Goal: Information Seeking & Learning: Learn about a topic

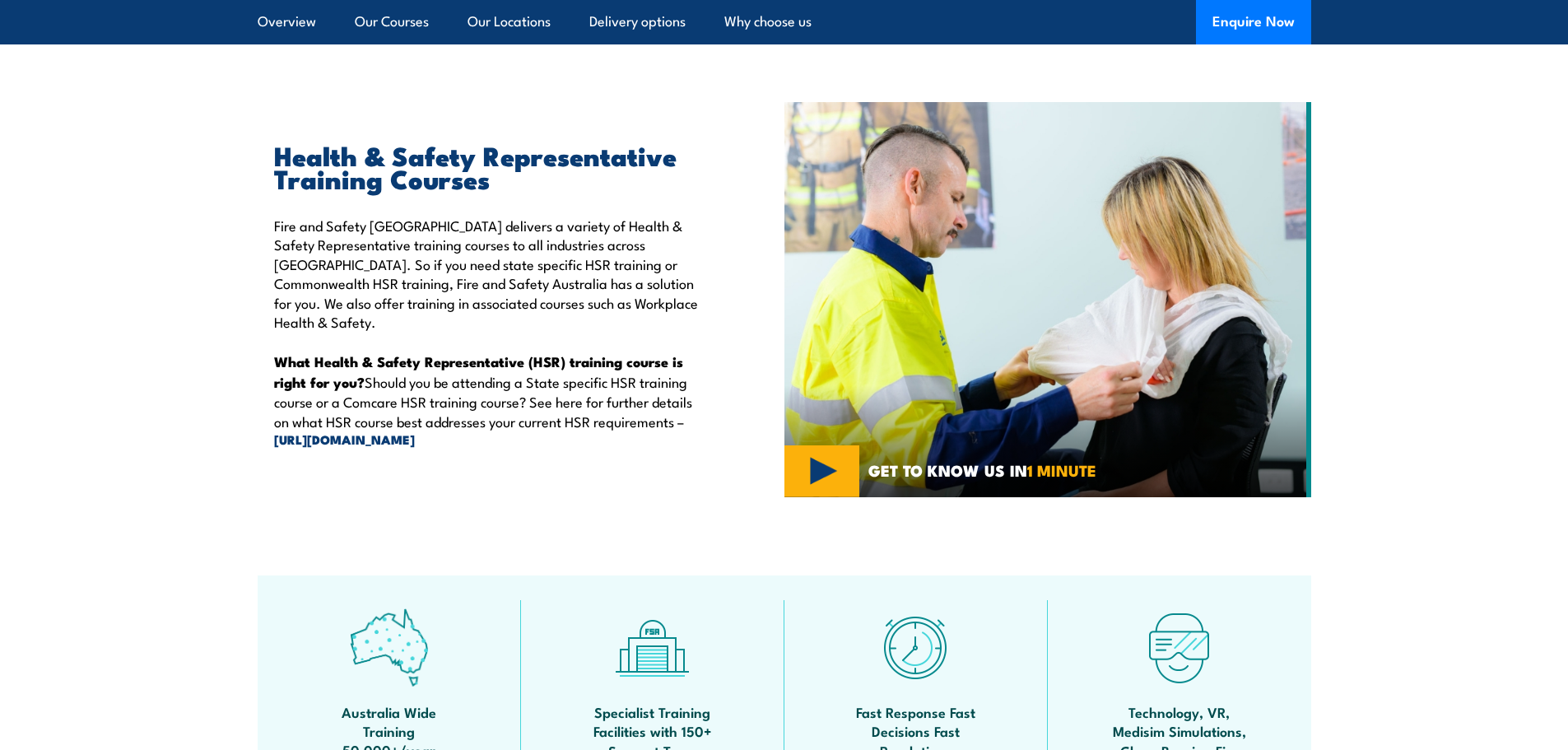
scroll to position [164, 0]
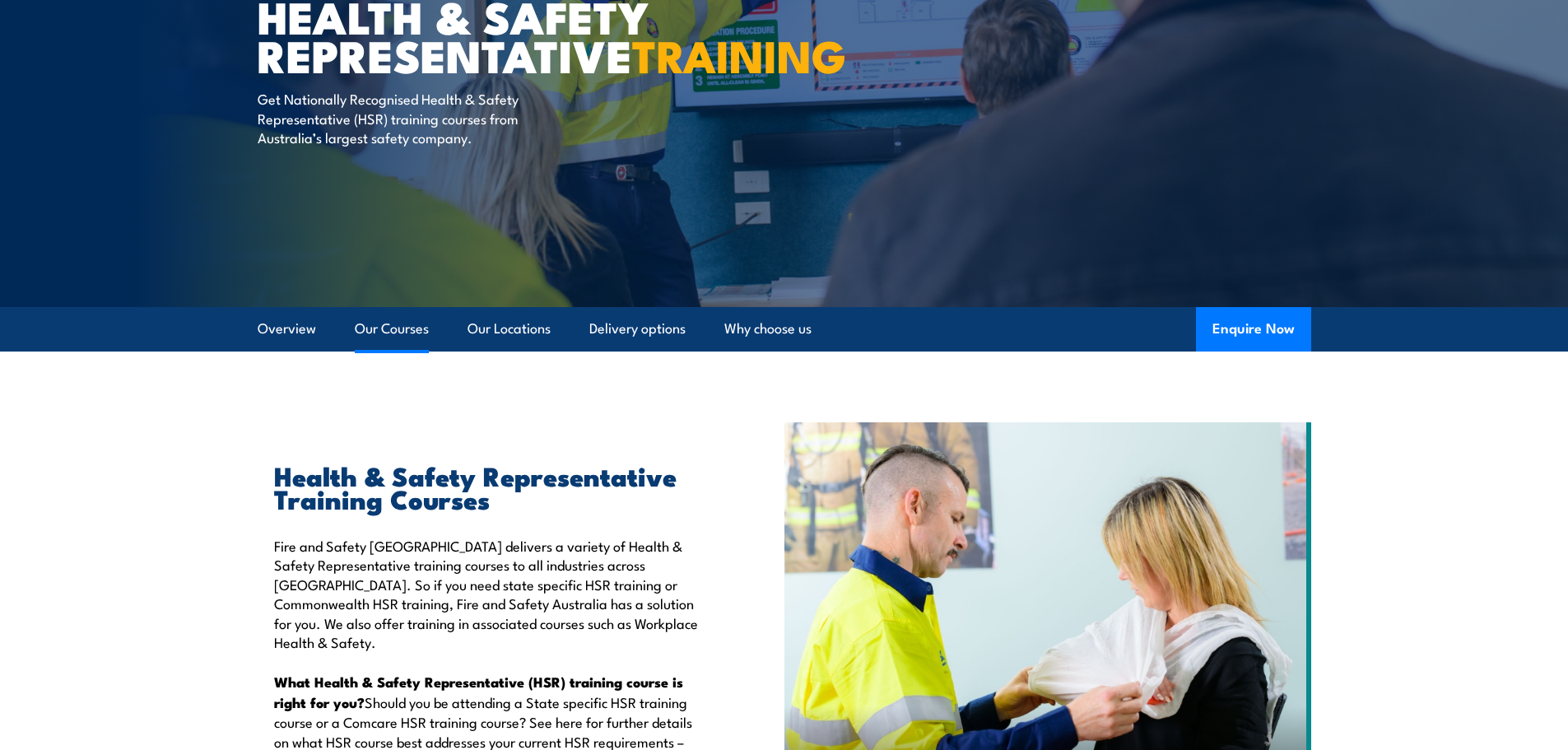
click at [412, 327] on link "Our Courses" at bounding box center [391, 328] width 74 height 43
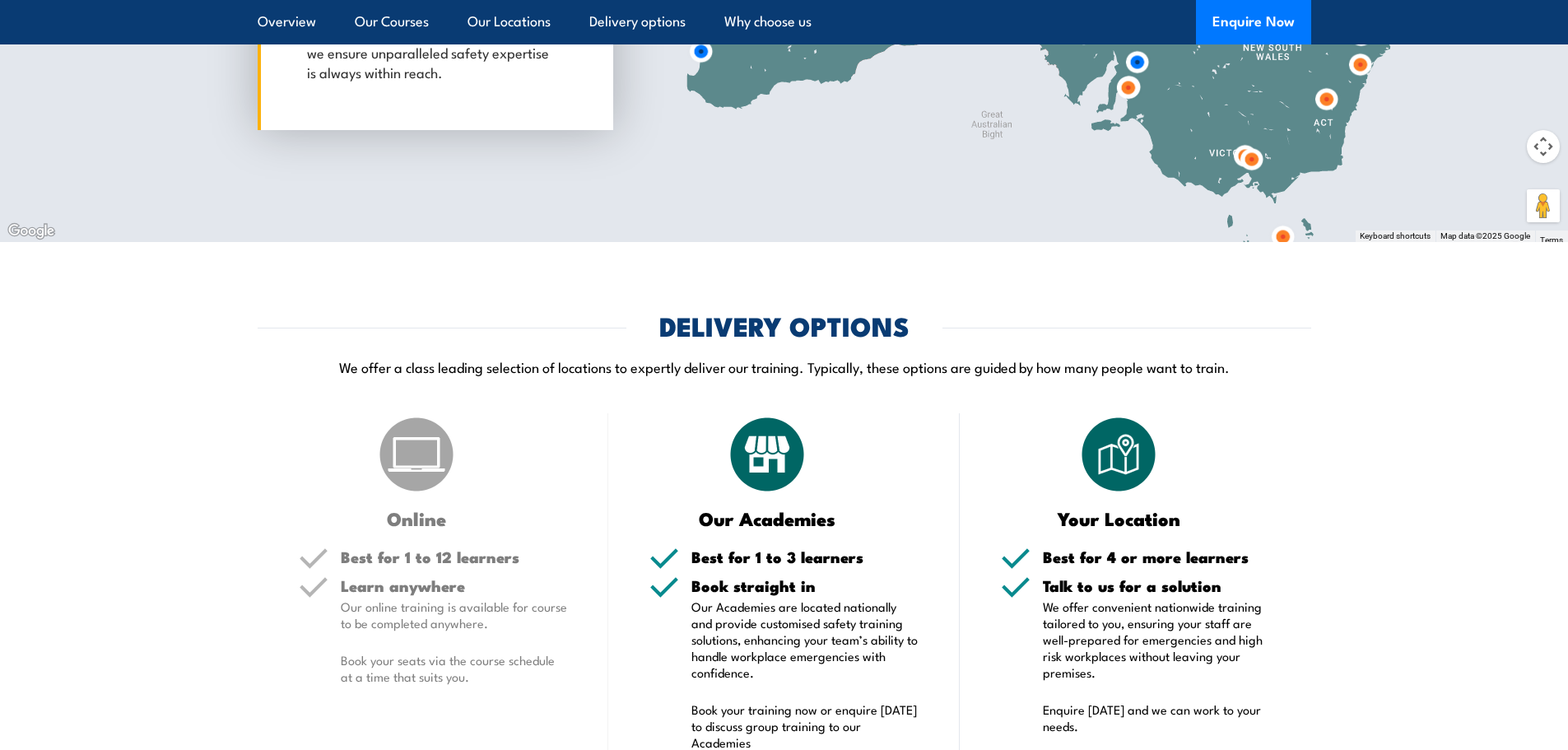
scroll to position [3059, 0]
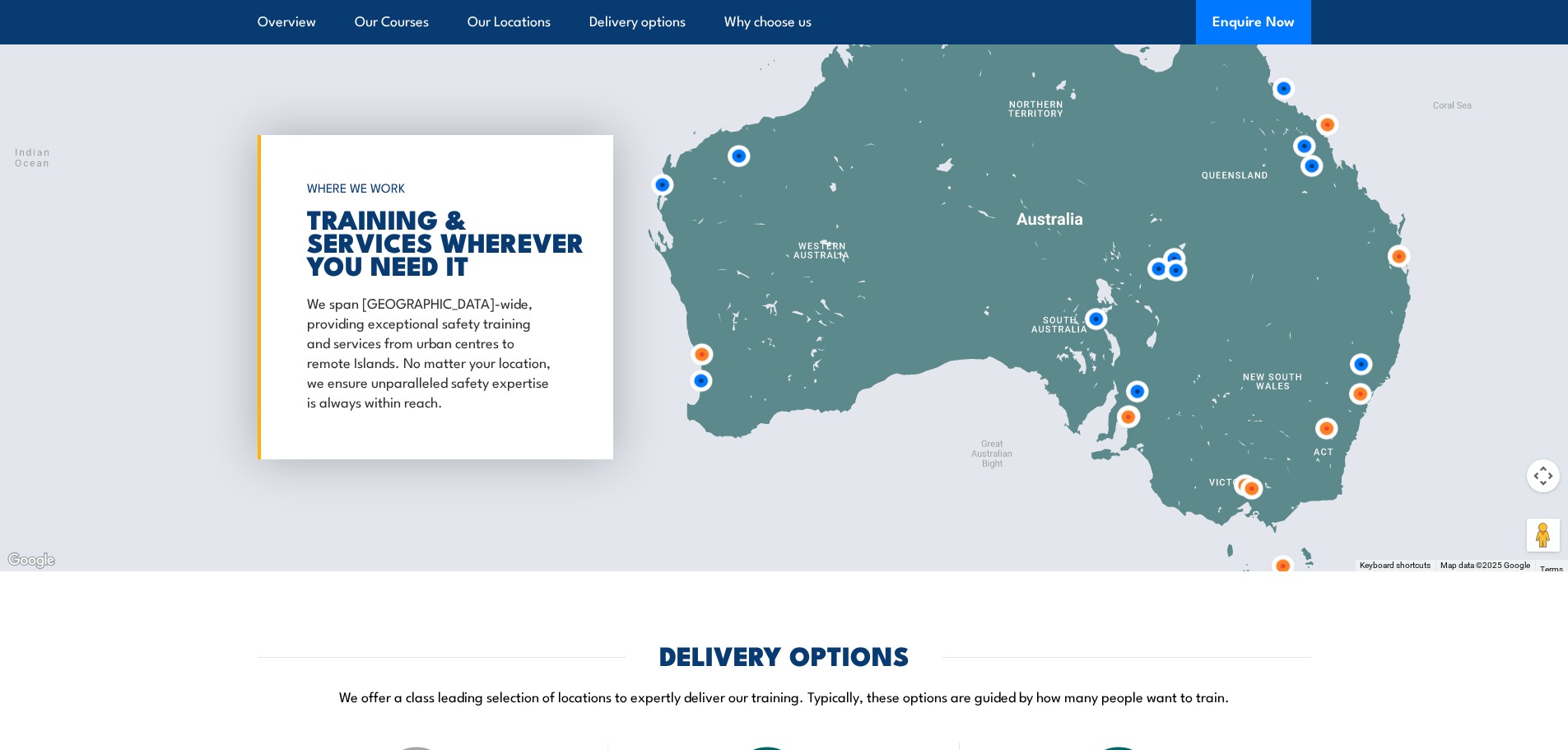
click at [702, 348] on img at bounding box center [702, 354] width 31 height 31
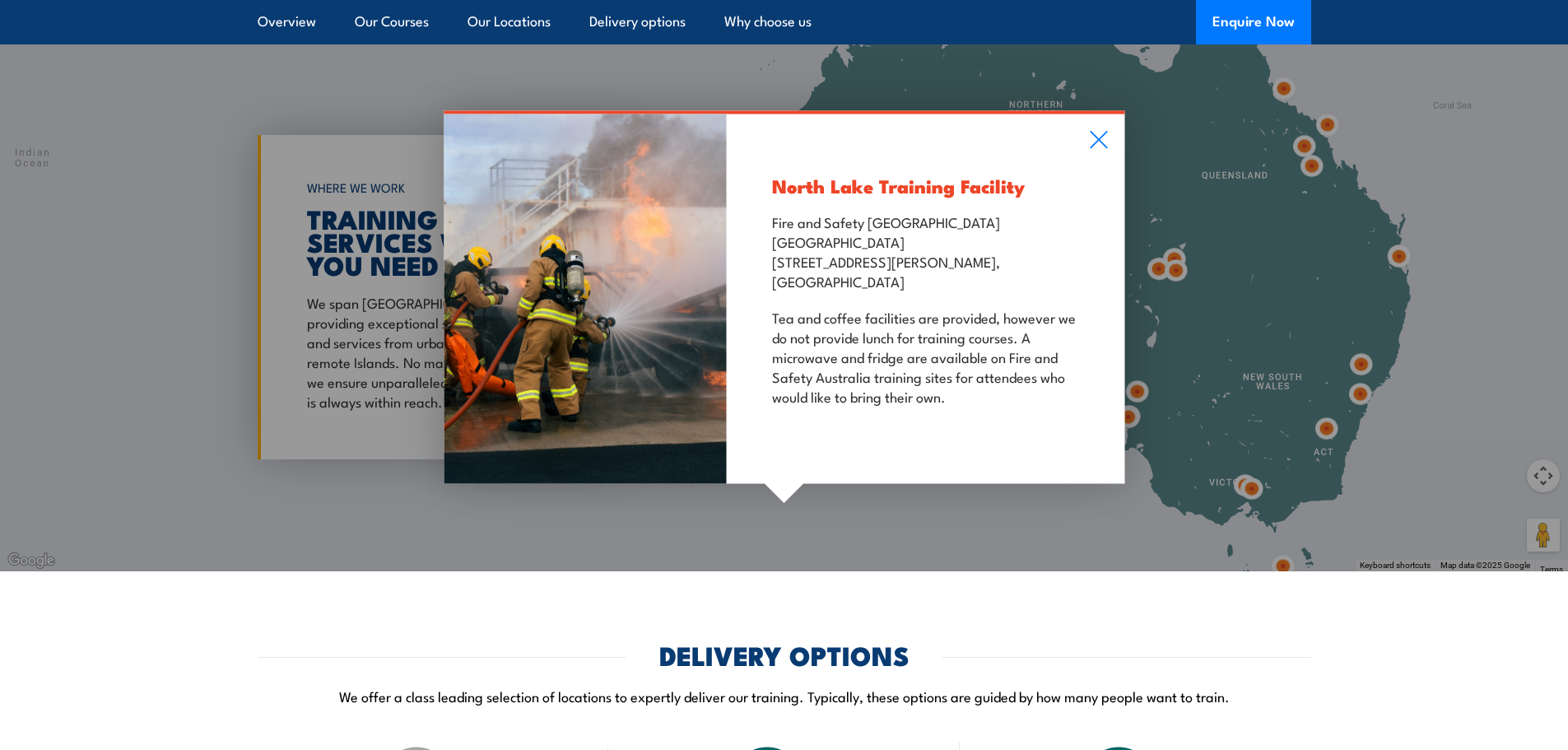
click at [1079, 143] on div "North Lake Training Facility Fire and Safety Australia WHS Centre 128 Farringto…" at bounding box center [926, 299] width 398 height 370
click at [1090, 133] on icon at bounding box center [1098, 139] width 19 height 18
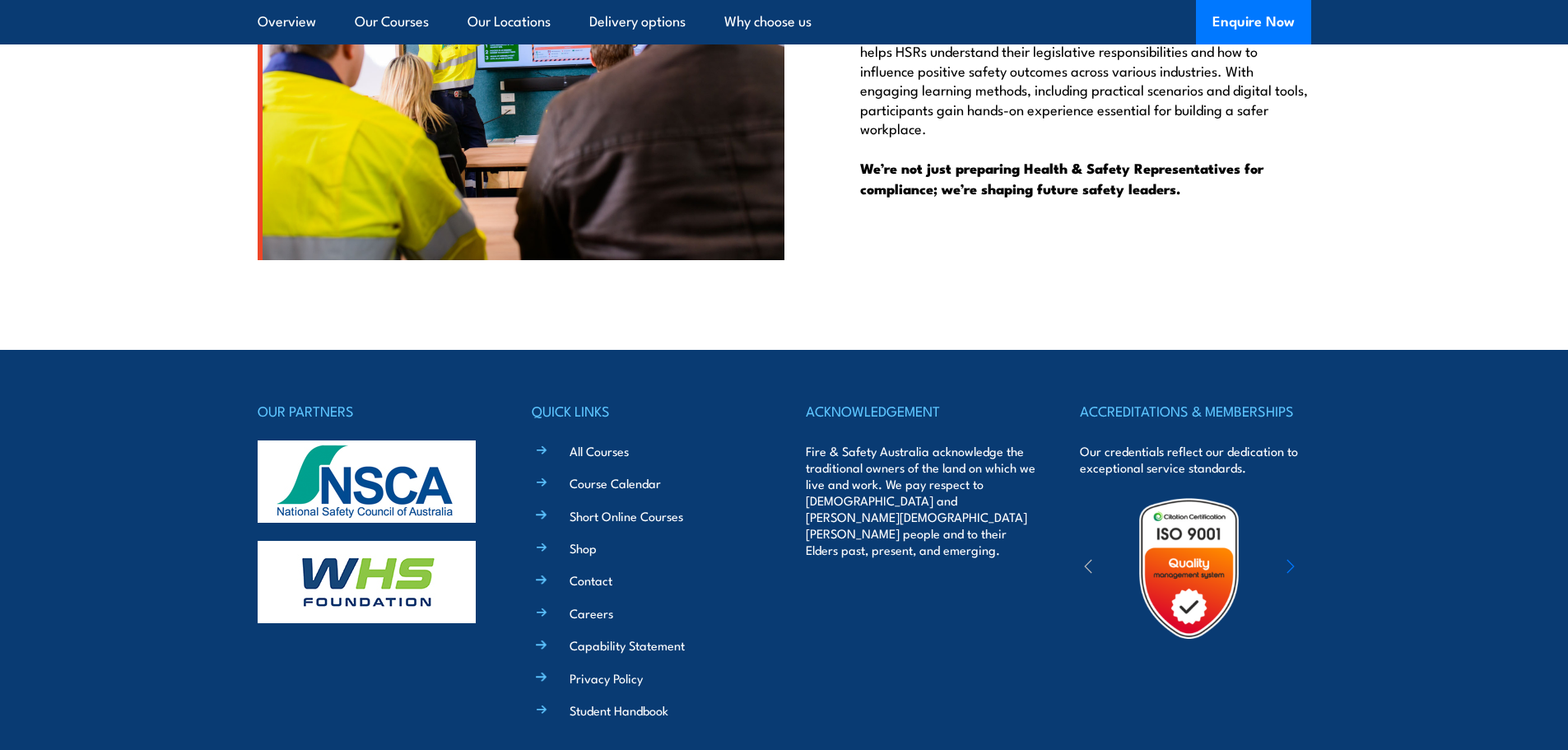
scroll to position [4972, 0]
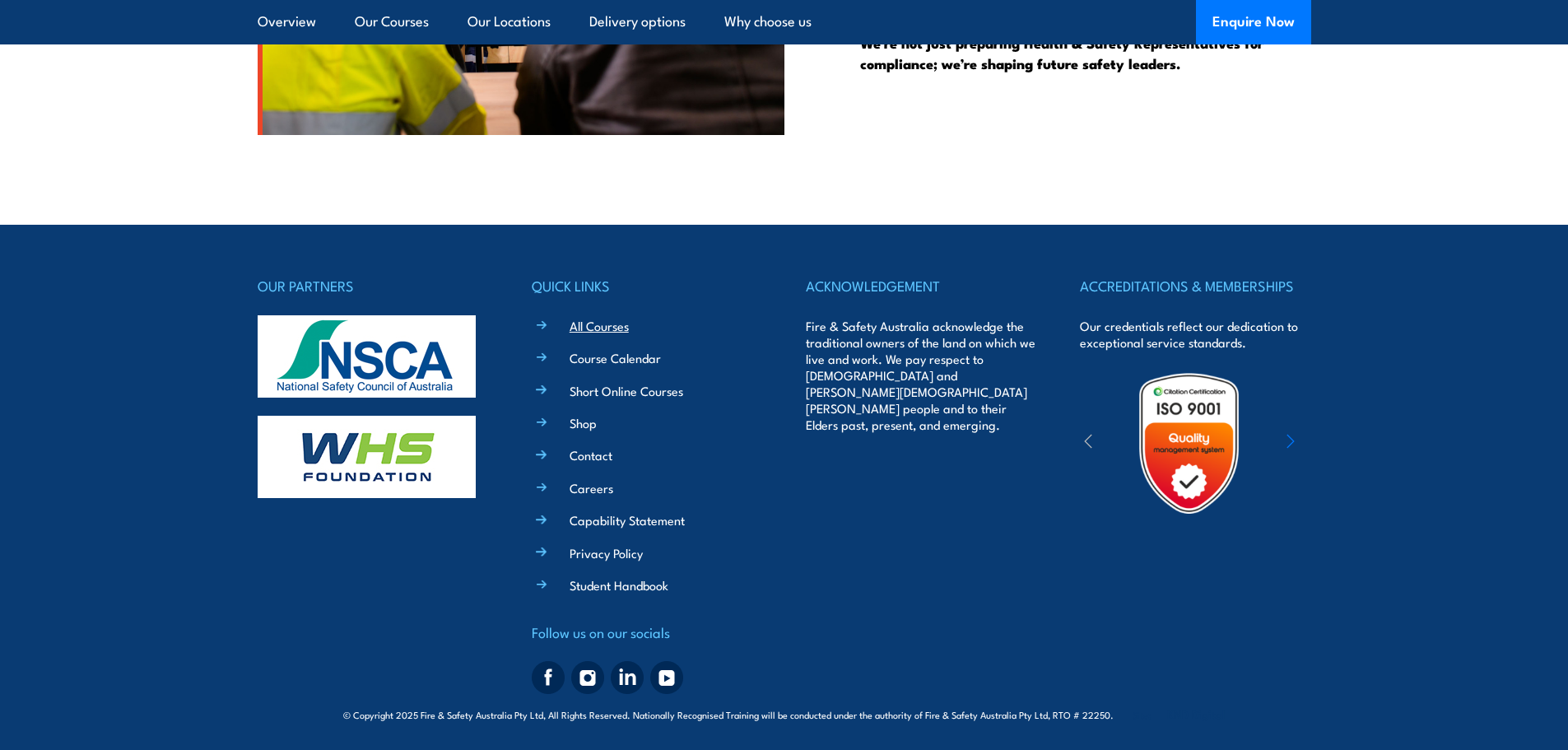
click at [595, 327] on link "All Courses" at bounding box center [599, 326] width 60 height 17
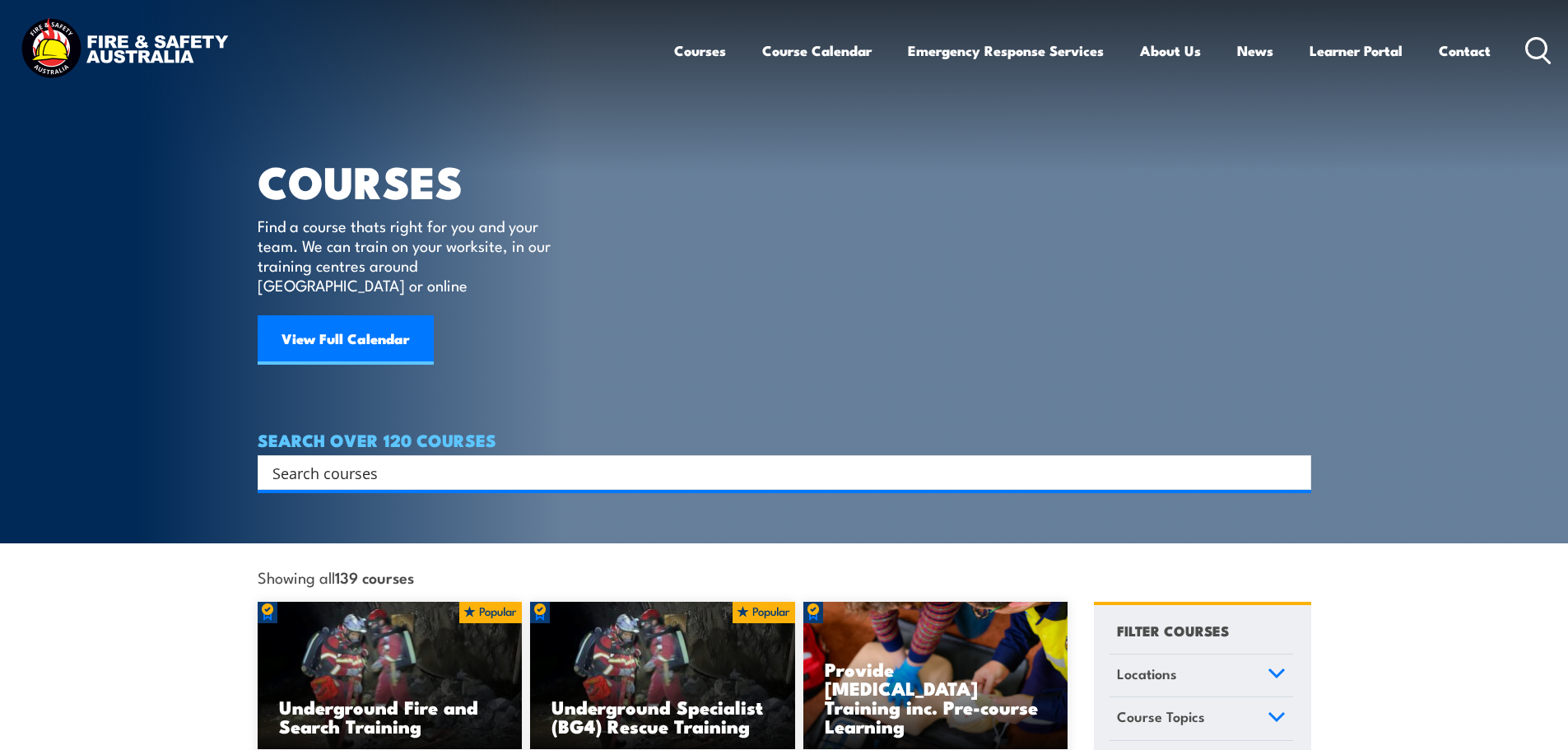
click at [385, 460] on input "Search input" at bounding box center [774, 472] width 1002 height 25
type input "work health safety"
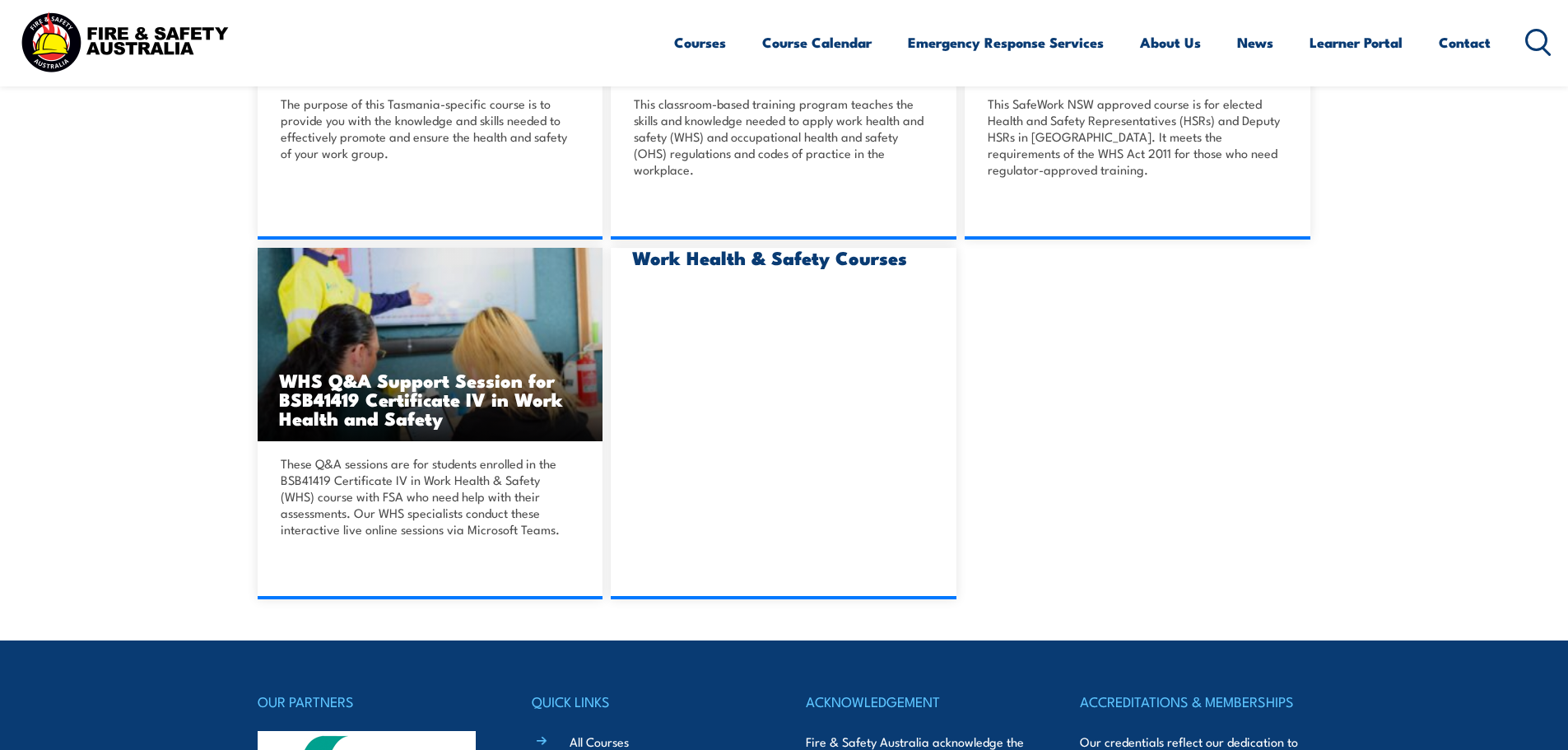
scroll to position [2963, 0]
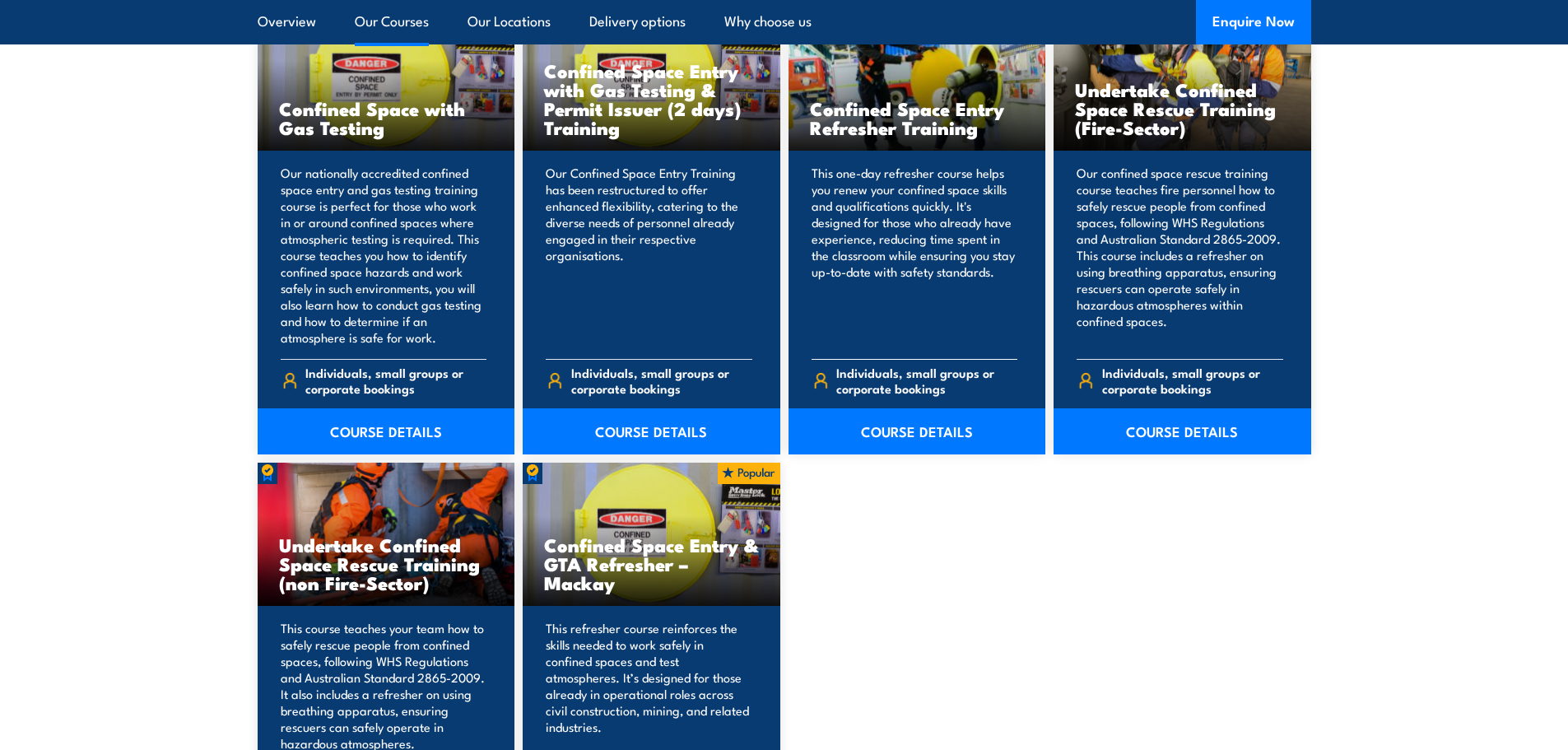
scroll to position [1399, 0]
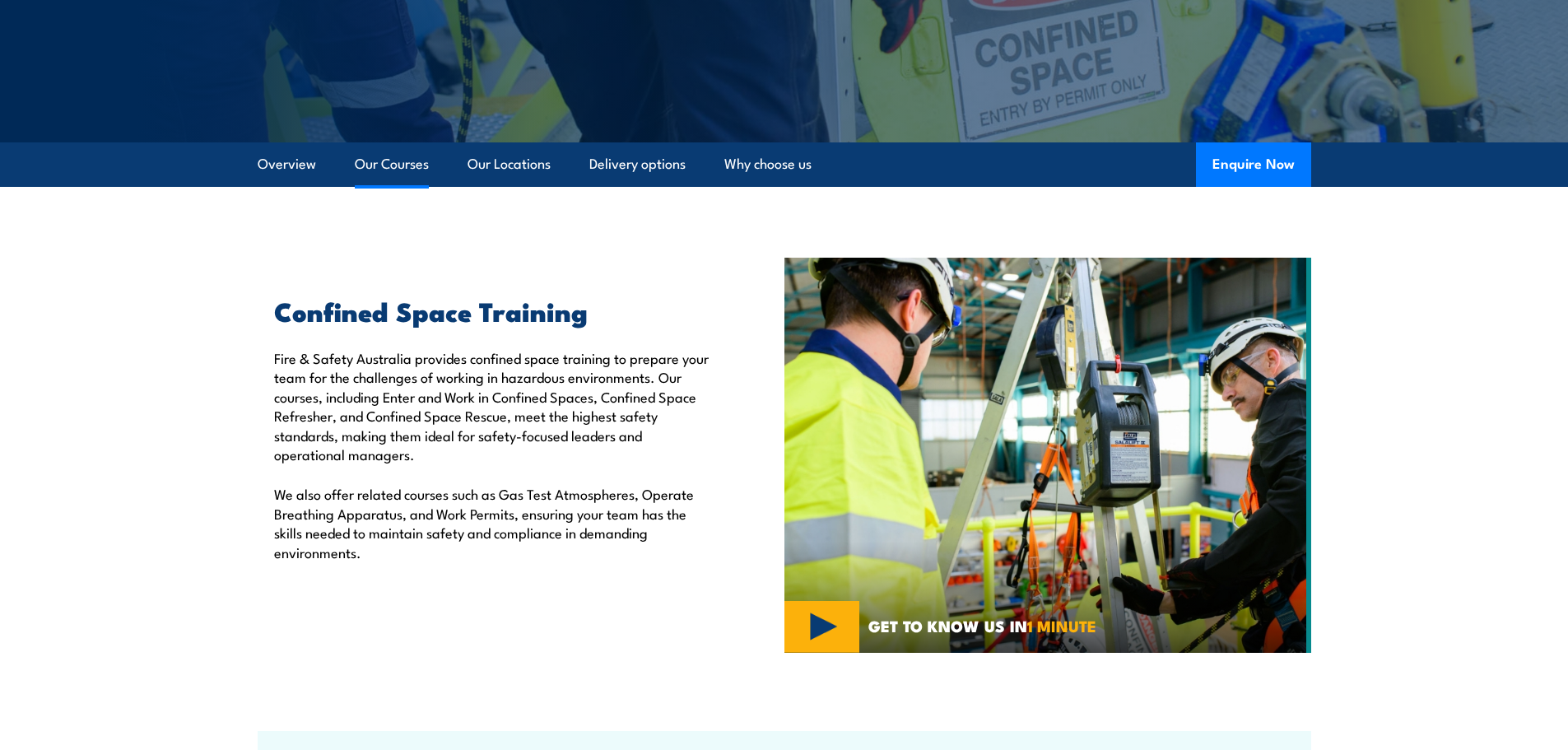
click at [408, 185] on link "Our Courses" at bounding box center [391, 163] width 74 height 43
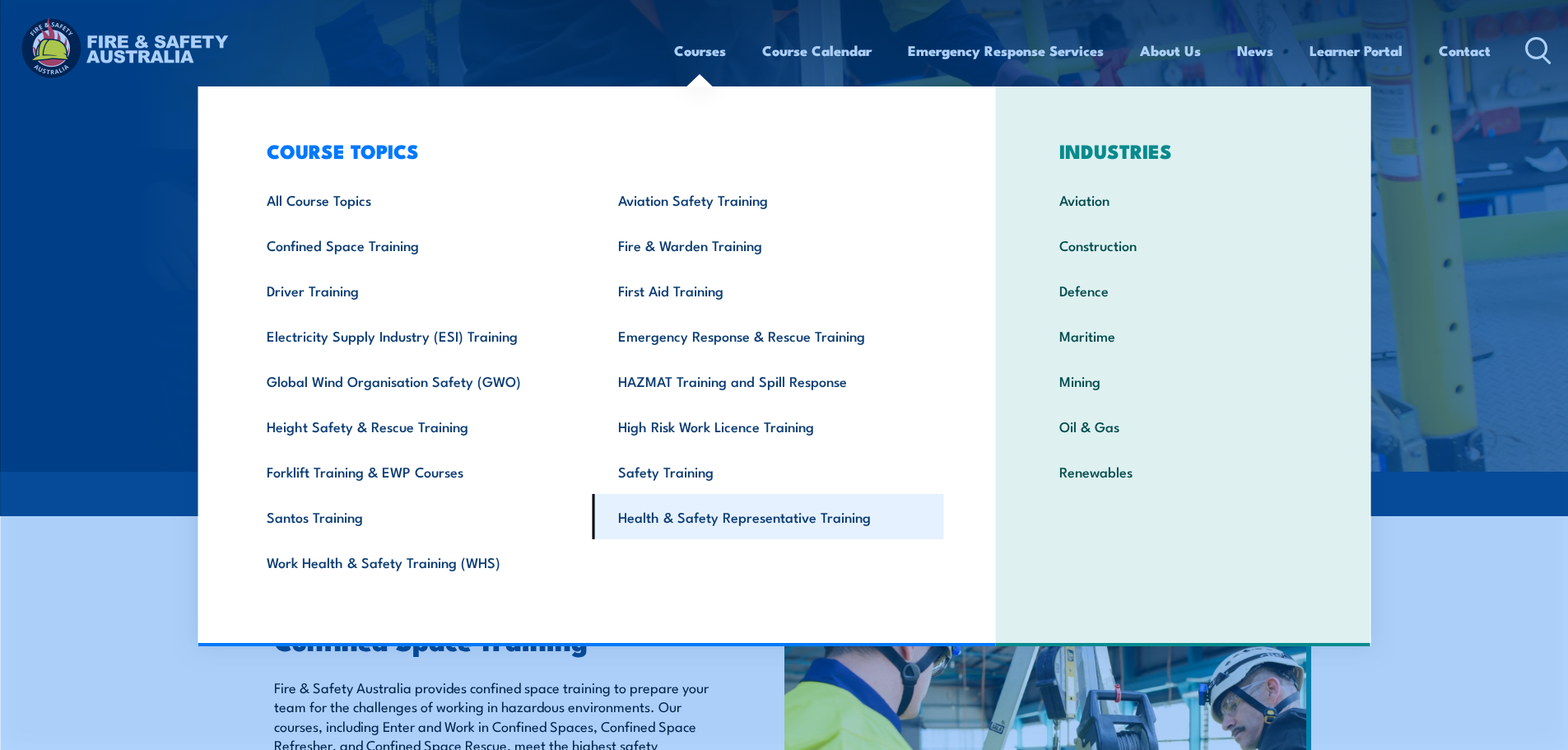
click at [803, 530] on link "Health & Safety Representative Training" at bounding box center [768, 516] width 351 height 45
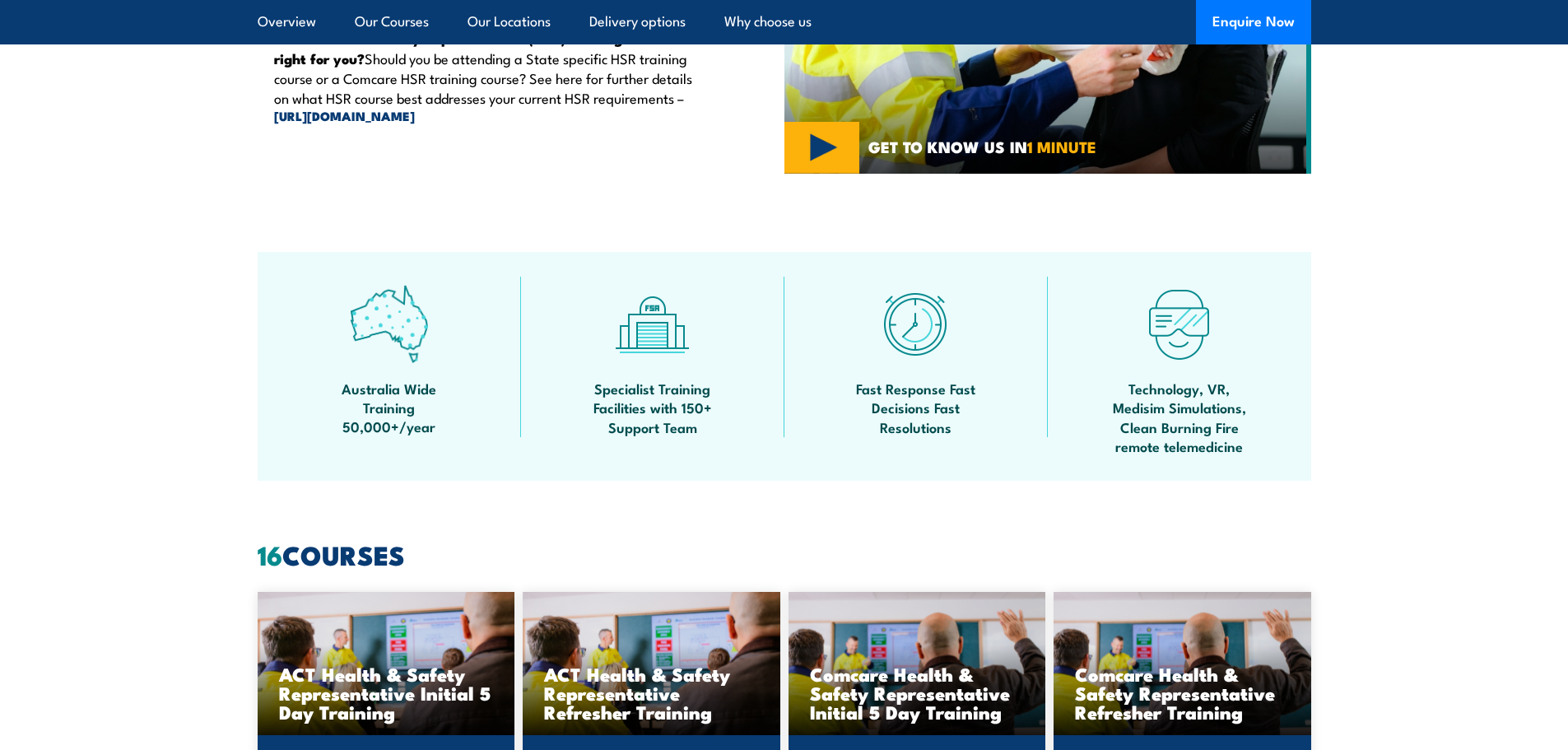
scroll to position [1070, 0]
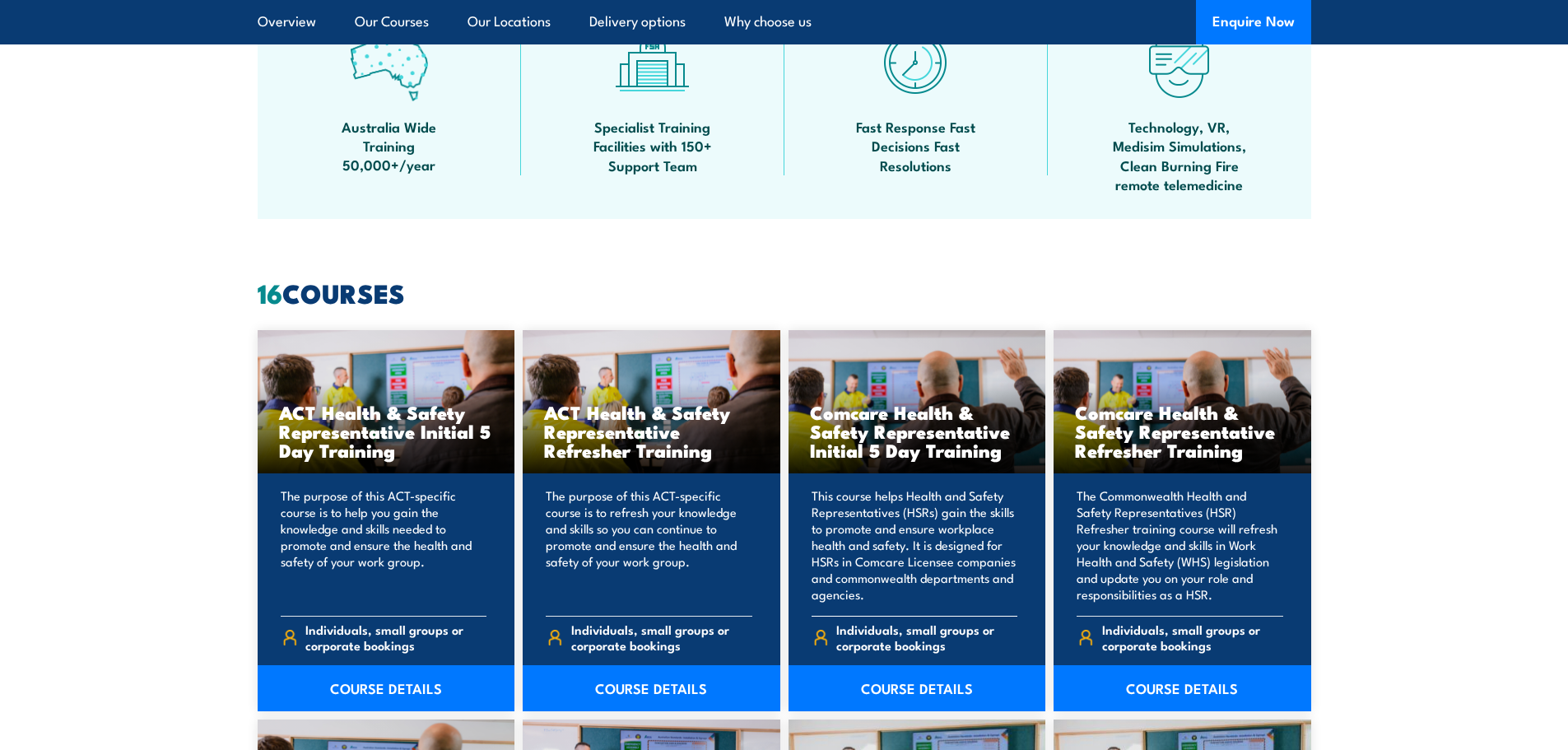
click at [953, 448] on h3 "Comcare Health & Safety Representative Initial 5 Day Training" at bounding box center [917, 430] width 215 height 57
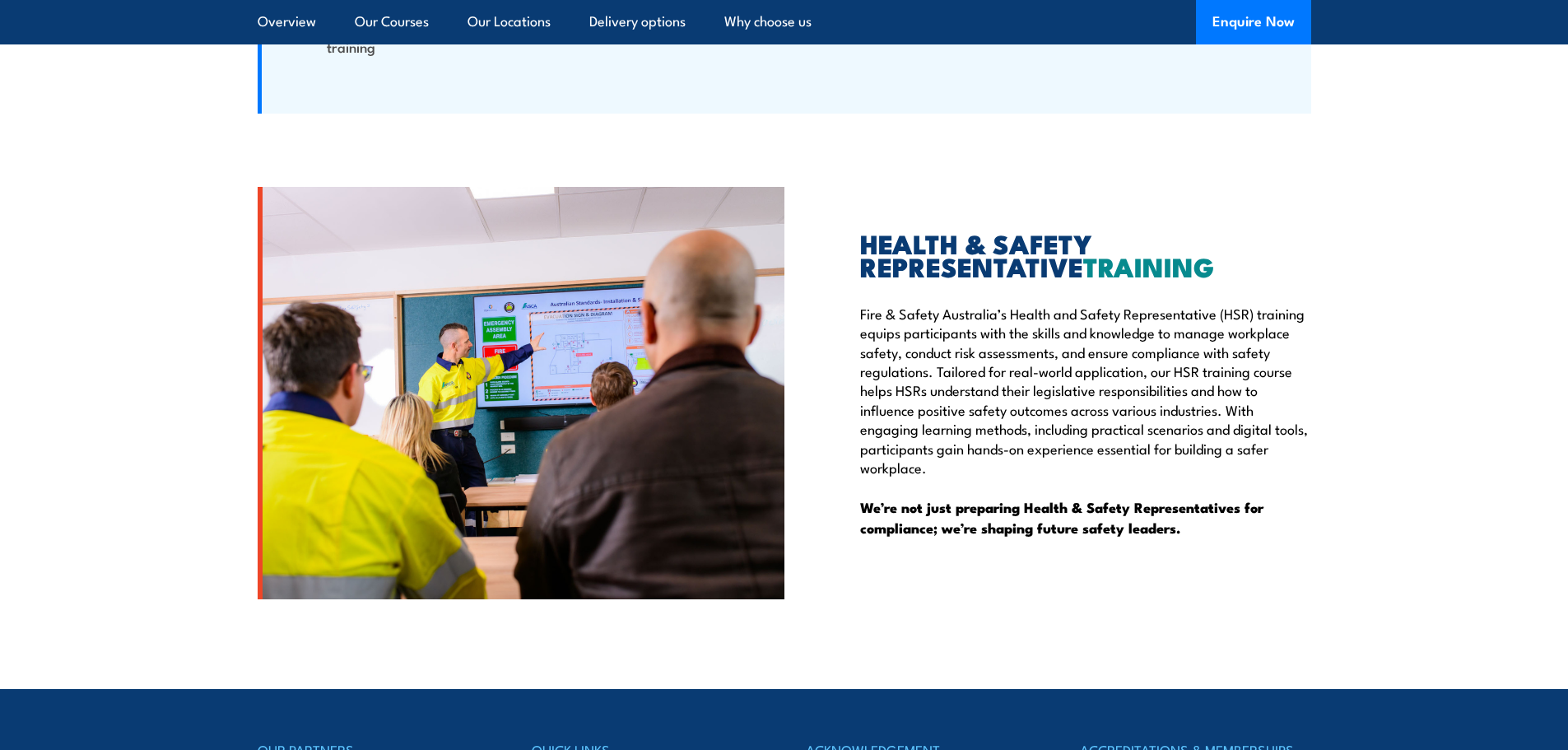
scroll to position [4609, 0]
